Goal: Information Seeking & Learning: Compare options

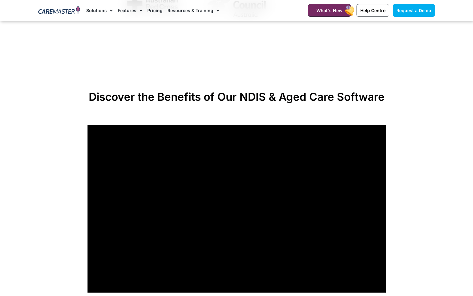
scroll to position [423, 0]
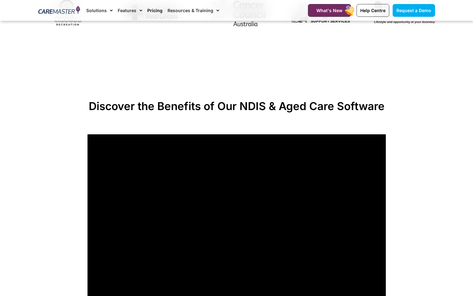
click at [150, 9] on link "Pricing" at bounding box center [154, 10] width 15 height 21
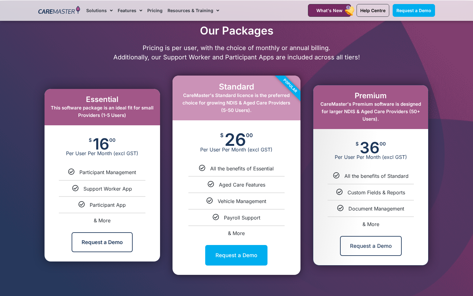
scroll to position [281, 0]
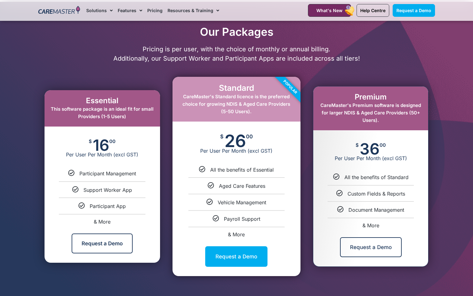
click at [202, 170] on icon at bounding box center [202, 170] width 7 height 7
click at [253, 108] on div "Standard CareMaster's Standard licence is the preferred choice for growing NDIS…" at bounding box center [236, 99] width 128 height 45
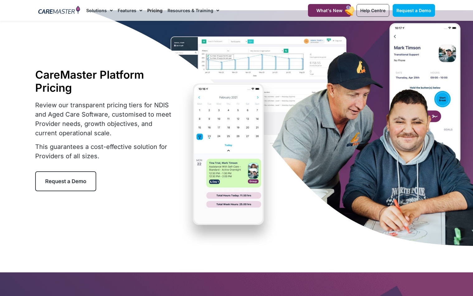
scroll to position [0, 0]
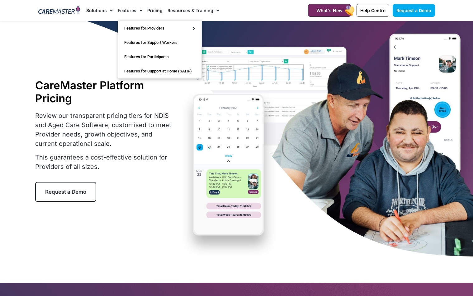
click at [129, 12] on link "Features" at bounding box center [130, 10] width 25 height 21
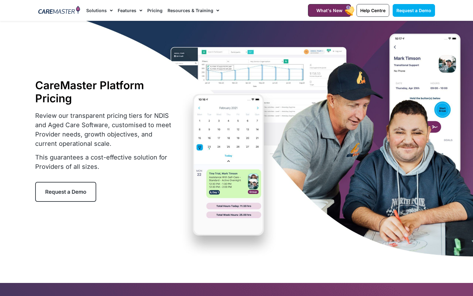
click at [149, 11] on link "Pricing" at bounding box center [154, 10] width 15 height 21
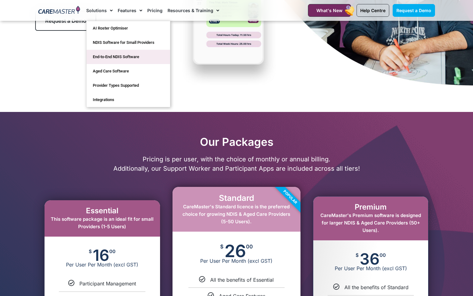
scroll to position [171, 0]
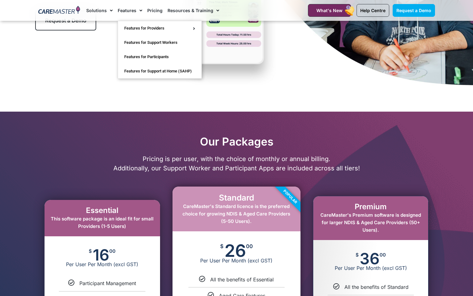
click at [125, 14] on link "Features" at bounding box center [130, 10] width 25 height 21
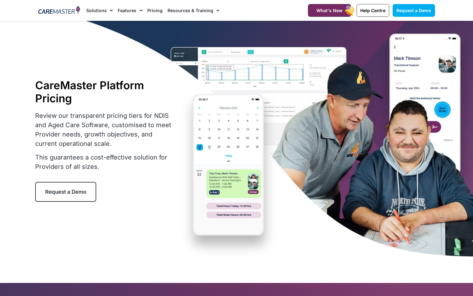
click at [151, 10] on link "Pricing" at bounding box center [154, 10] width 15 height 21
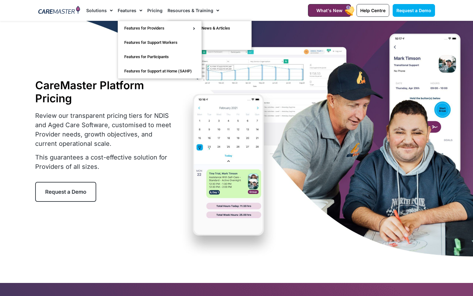
click at [120, 12] on link "Features" at bounding box center [130, 10] width 25 height 21
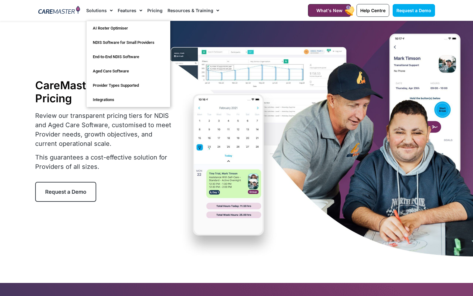
click at [98, 12] on link "Solutions" at bounding box center [99, 10] width 26 height 21
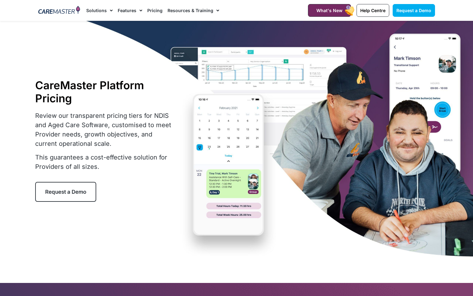
click at [110, 12] on span "Menu" at bounding box center [110, 10] width 6 height 11
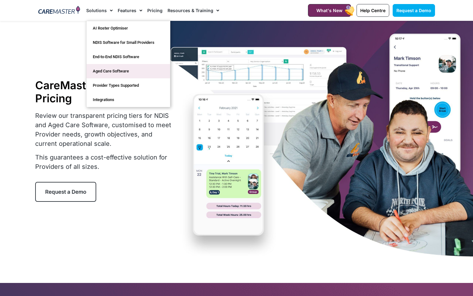
click at [106, 65] on link "Aged Care Software" at bounding box center [128, 71] width 83 height 14
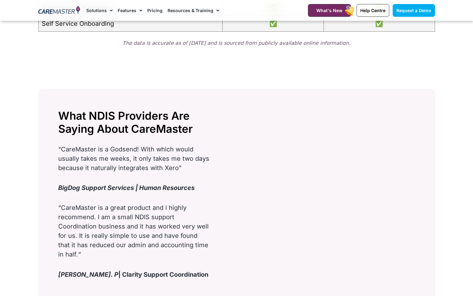
scroll to position [843, 0]
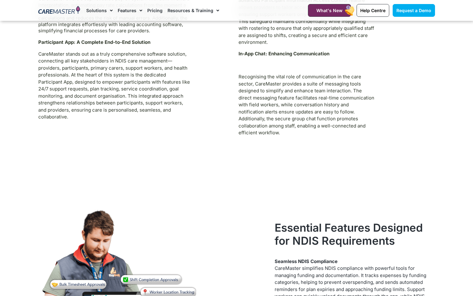
scroll to position [2079, 0]
